Goal: Information Seeking & Learning: Compare options

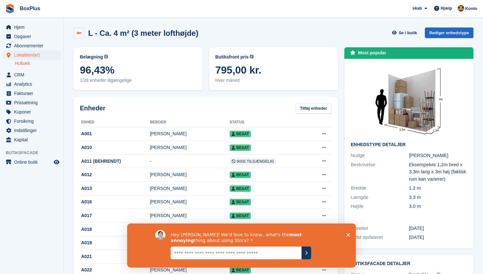
click at [81, 30] on link at bounding box center [78, 32] width 11 height 11
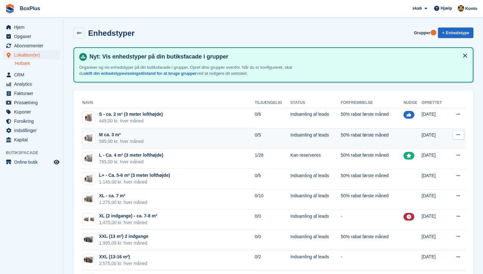
click at [117, 136] on div "M ca. 3 m²" at bounding box center [121, 134] width 44 height 7
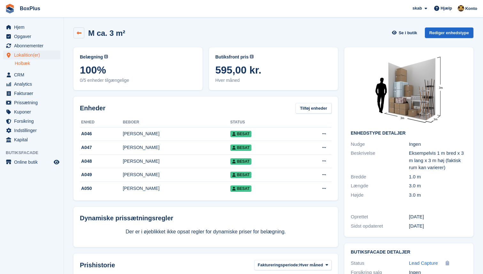
click at [81, 30] on link at bounding box center [78, 32] width 11 height 11
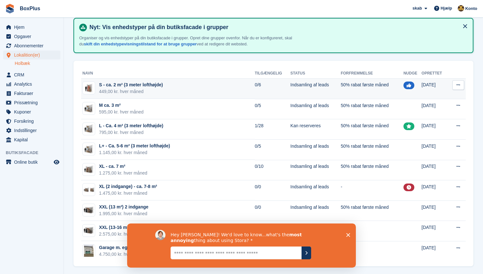
scroll to position [31, 0]
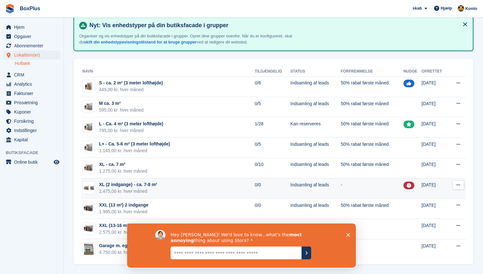
click at [457, 186] on icon at bounding box center [458, 185] width 4 height 4
